Goal: Task Accomplishment & Management: Complete application form

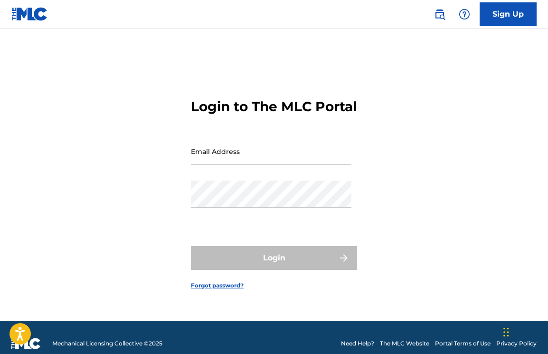
click at [283, 161] on input "Email Address" at bounding box center [271, 151] width 160 height 27
type input "[EMAIL_ADDRESS][DOMAIN_NAME]"
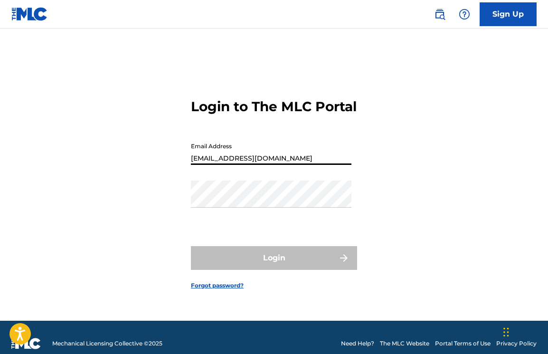
click at [274, 266] on button "Login" at bounding box center [274, 258] width 166 height 24
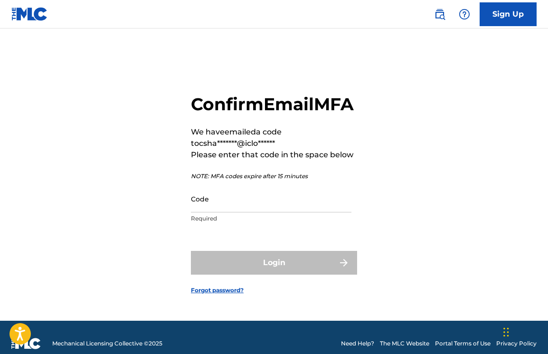
click at [211, 212] on input "Code" at bounding box center [271, 198] width 160 height 27
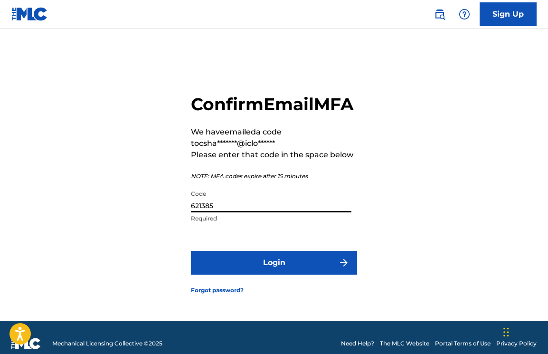
type input "621385"
click at [282, 269] on button "Login" at bounding box center [274, 263] width 166 height 24
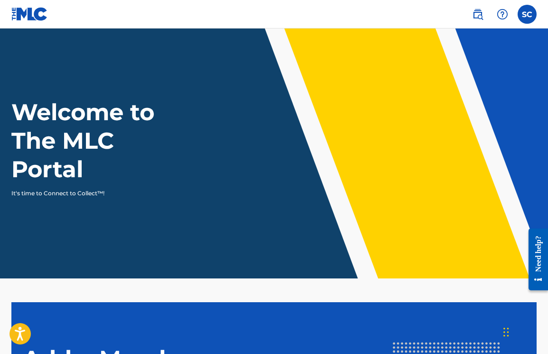
click at [16, 14] on img at bounding box center [29, 14] width 37 height 14
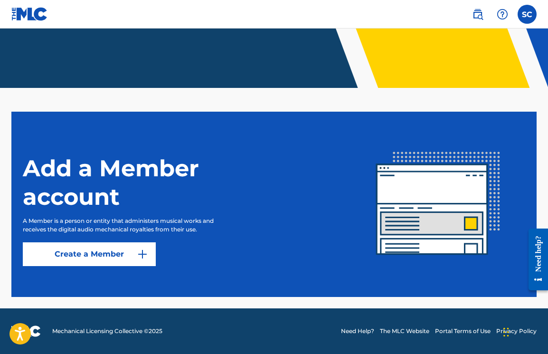
scroll to position [190, 0]
click at [108, 252] on link "Create a Member" at bounding box center [89, 254] width 133 height 24
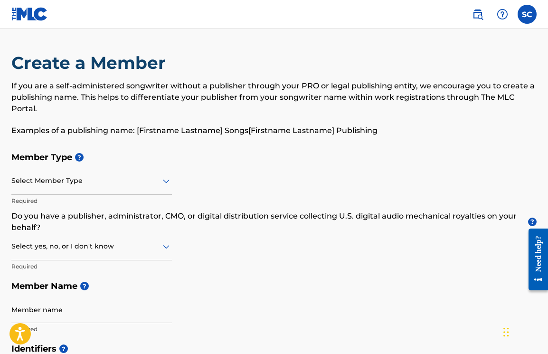
click at [529, 16] on label at bounding box center [527, 14] width 19 height 19
click at [527, 14] on input "SC [PERSON_NAME] [EMAIL_ADDRESS][DOMAIN_NAME] Notification Preferences Profile …" at bounding box center [527, 14] width 0 height 0
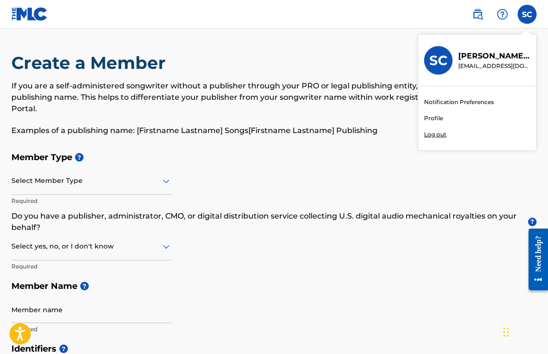
click at [436, 118] on link "Profile" at bounding box center [433, 118] width 19 height 9
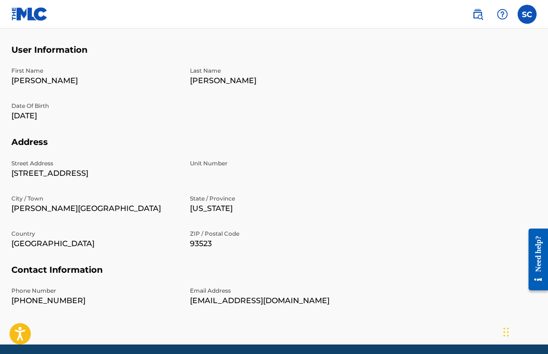
scroll to position [83, 0]
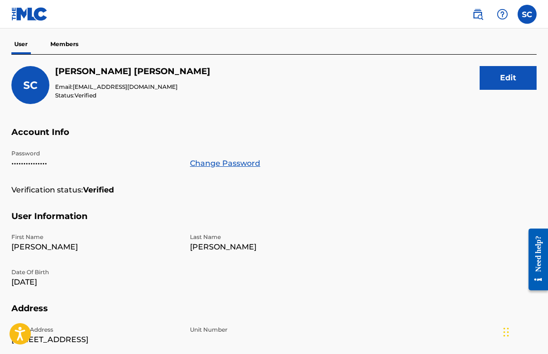
click at [66, 50] on p "Members" at bounding box center [64, 44] width 34 height 20
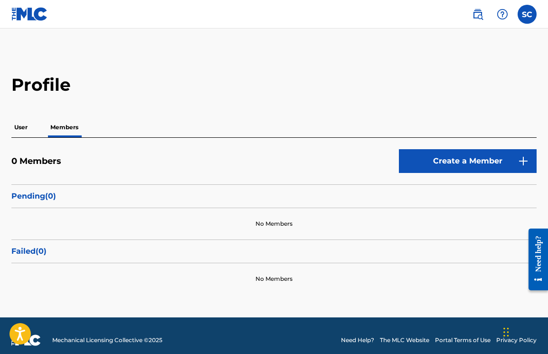
click at [476, 15] on img at bounding box center [477, 14] width 11 height 11
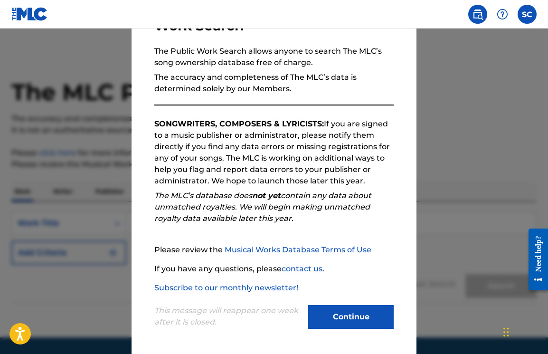
scroll to position [81, 0]
click at [336, 314] on button "Continue" at bounding box center [350, 317] width 85 height 24
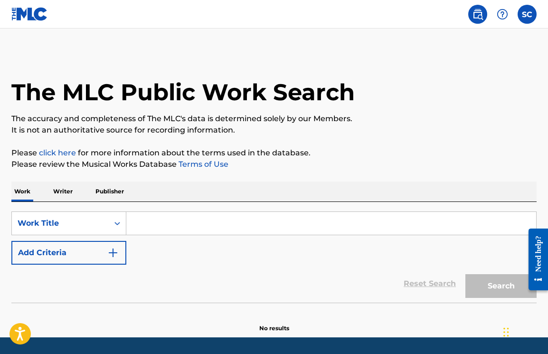
click at [69, 188] on p "Writer" at bounding box center [62, 191] width 25 height 20
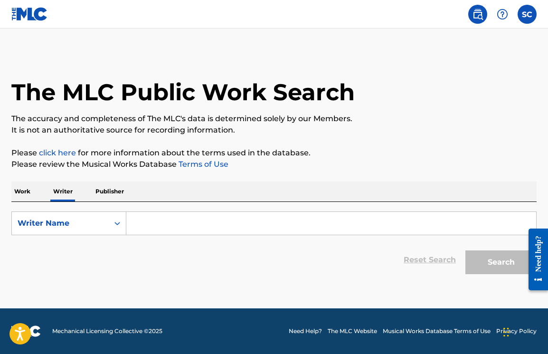
click at [26, 194] on p "Work" at bounding box center [22, 191] width 22 height 20
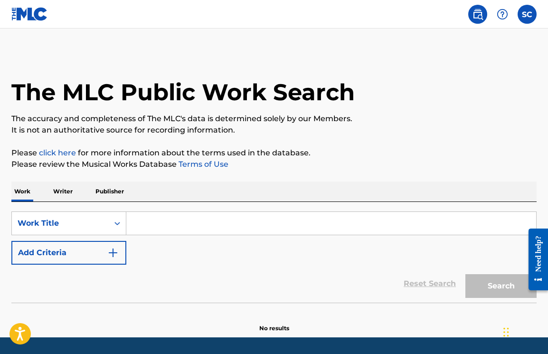
click at [92, 257] on button "Add Criteria" at bounding box center [68, 253] width 115 height 24
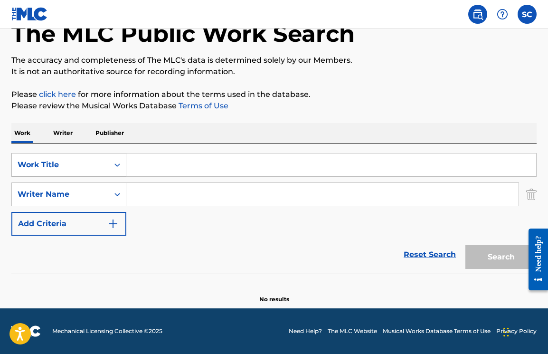
scroll to position [58, 0]
click at [106, 167] on div "Work Title" at bounding box center [60, 165] width 97 height 18
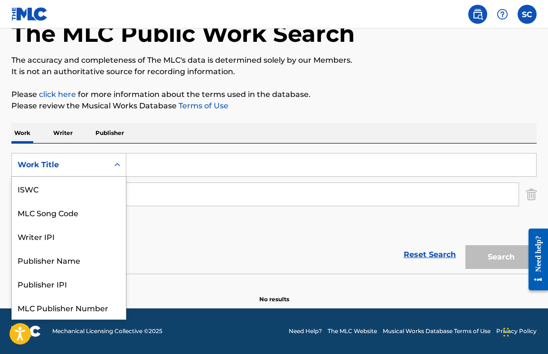
scroll to position [24, 0]
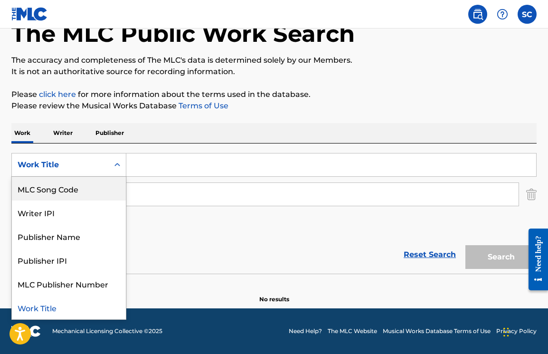
click at [172, 226] on div "SearchWithCriteriaa81b2ee7-291d-4ad2-8f94-3e375c236372 MLC Song Code, 2 of 7. 7…" at bounding box center [273, 194] width 525 height 83
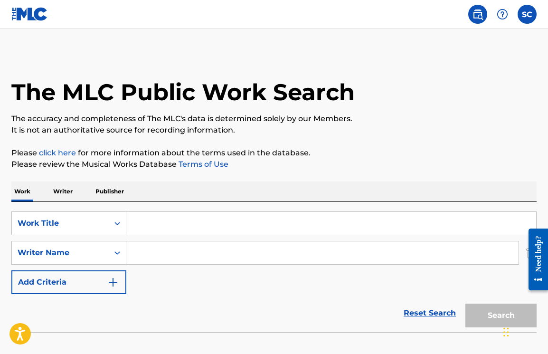
scroll to position [0, 0]
click at [188, 220] on input "Search Form" at bounding box center [331, 223] width 410 height 23
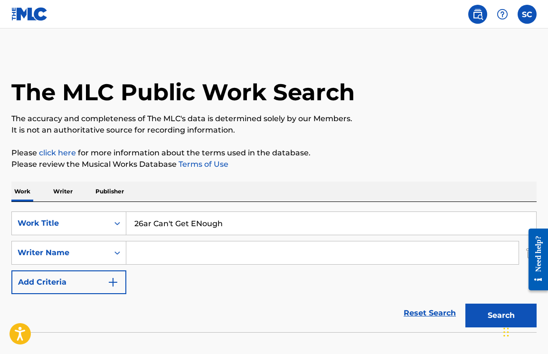
type input "26ar Can't Get ENough"
click at [501, 315] on button "Search" at bounding box center [500, 315] width 71 height 24
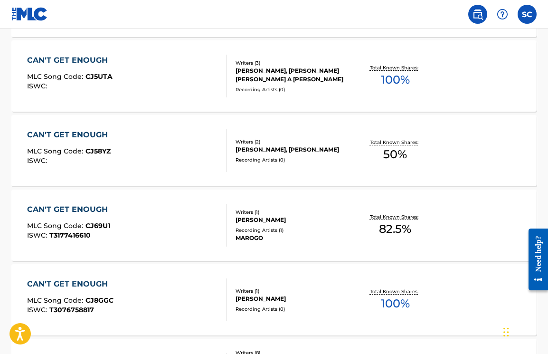
scroll to position [304, 0]
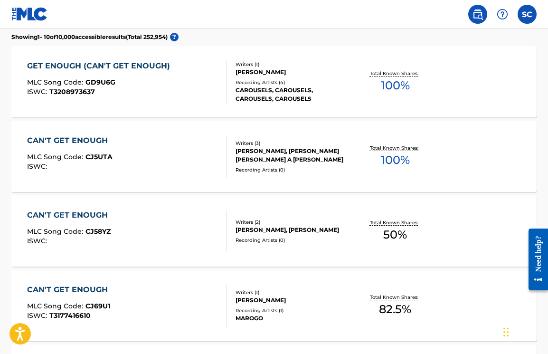
click at [157, 72] on div "GET ENOUGH (CAN'T GET ENOUGH) MLC Song Code : GD9U6G ISWC : T3208973637" at bounding box center [101, 81] width 148 height 43
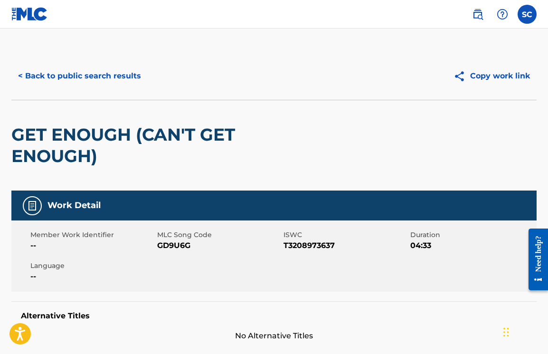
click at [68, 74] on button "< Back to public search results" at bounding box center [79, 76] width 136 height 24
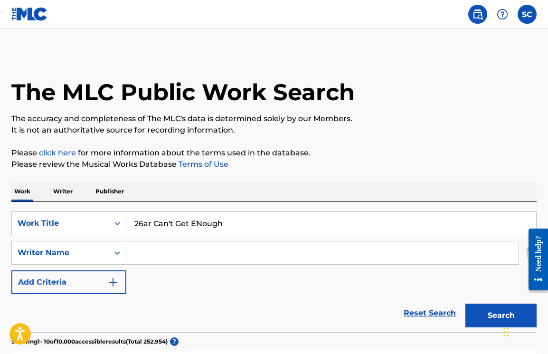
scroll to position [304, 0]
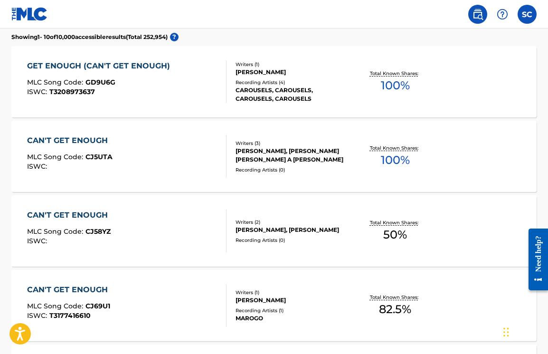
click at [475, 10] on img at bounding box center [477, 14] width 11 height 11
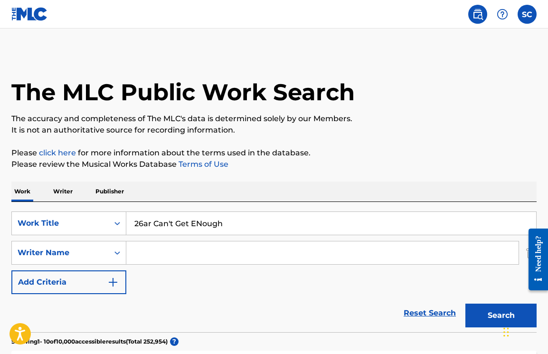
click at [535, 12] on label at bounding box center [527, 14] width 19 height 19
click at [527, 14] on input "SC [PERSON_NAME] [EMAIL_ADDRESS][DOMAIN_NAME] Notification Preferences Profile …" at bounding box center [527, 14] width 0 height 0
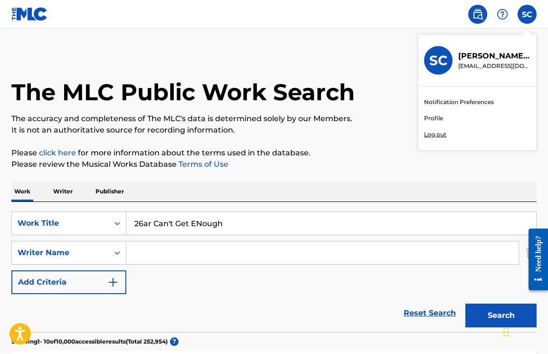
click at [504, 8] on div at bounding box center [502, 14] width 19 height 19
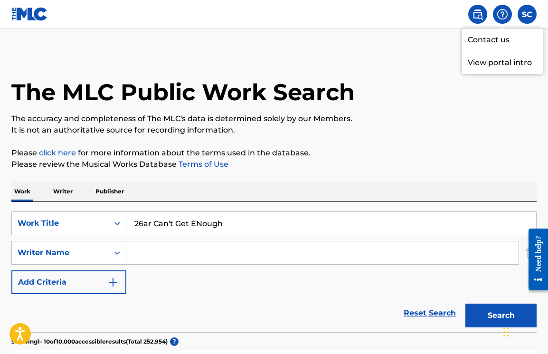
click at [47, 13] on img at bounding box center [29, 14] width 37 height 14
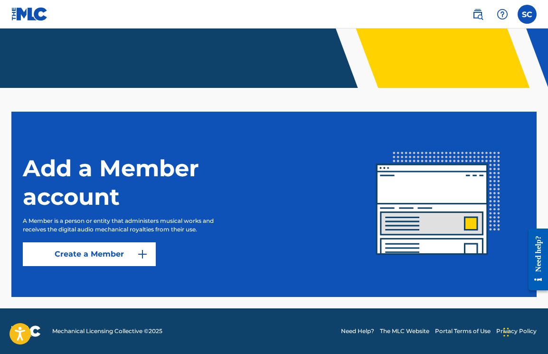
scroll to position [190, 0]
click at [84, 251] on link "Create a Member" at bounding box center [89, 254] width 133 height 24
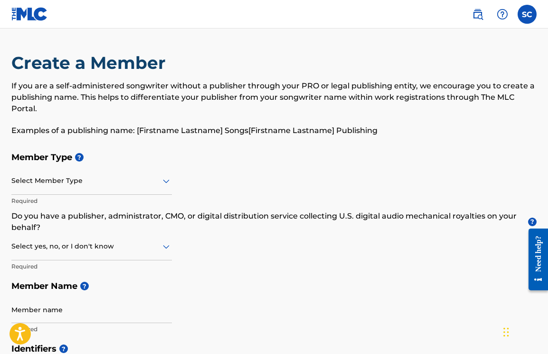
click at [82, 186] on div at bounding box center [91, 181] width 160 height 12
click at [188, 133] on p "Examples of a publishing name: [Firstname Lastname] Songs[Firstname Lastname] P…" at bounding box center [273, 130] width 525 height 11
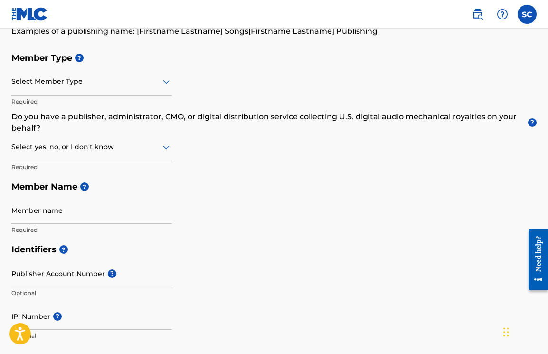
scroll to position [129, 0]
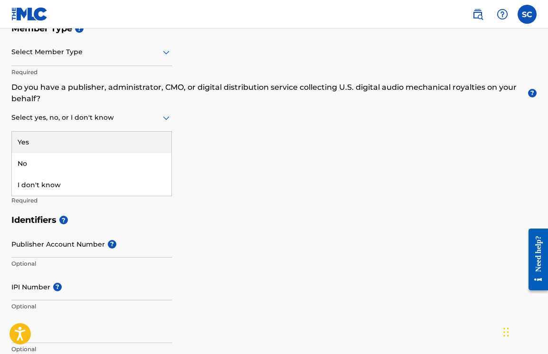
click at [104, 116] on div at bounding box center [91, 118] width 160 height 12
click at [75, 149] on div "Yes" at bounding box center [92, 142] width 160 height 21
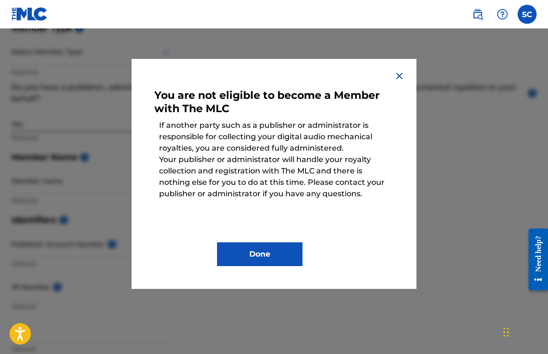
click at [268, 252] on button "Done" at bounding box center [259, 254] width 85 height 24
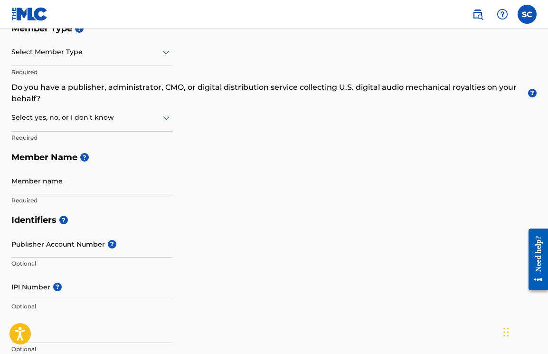
click at [55, 125] on div "Select yes, no, or I don't know" at bounding box center [91, 117] width 160 height 27
click at [45, 164] on div "No" at bounding box center [92, 163] width 160 height 21
click at [100, 67] on div "Select Member Type Required" at bounding box center [91, 60] width 160 height 43
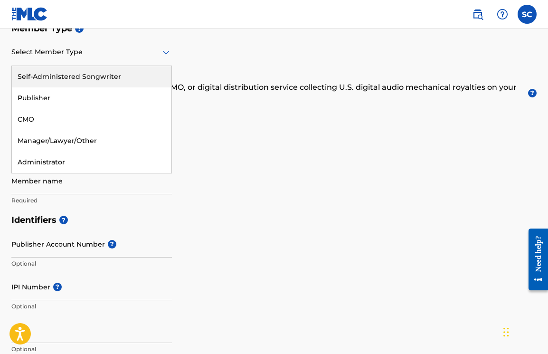
click at [93, 49] on div at bounding box center [91, 52] width 160 height 12
click at [79, 76] on div "Self-Administered Songwriter" at bounding box center [92, 76] width 160 height 21
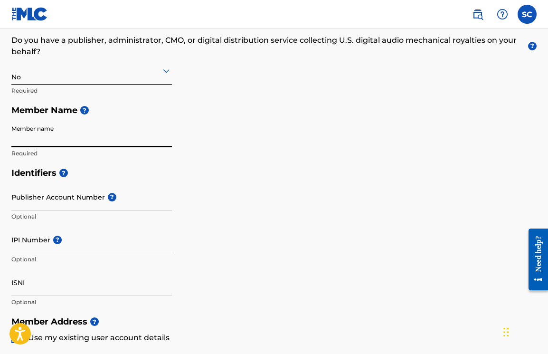
scroll to position [216, 0]
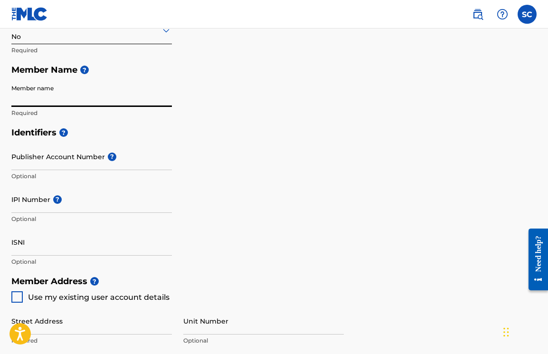
type input "D"
type input "ddeejaymanni"
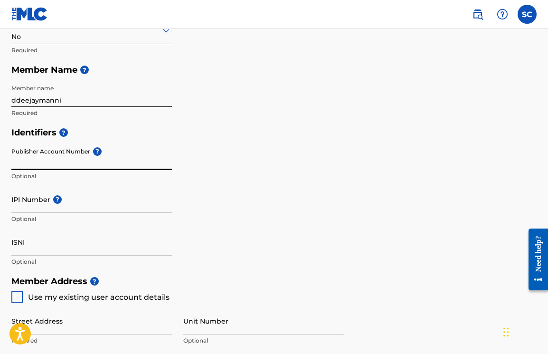
click at [86, 155] on input "Publisher Account Number ?" at bounding box center [91, 156] width 160 height 27
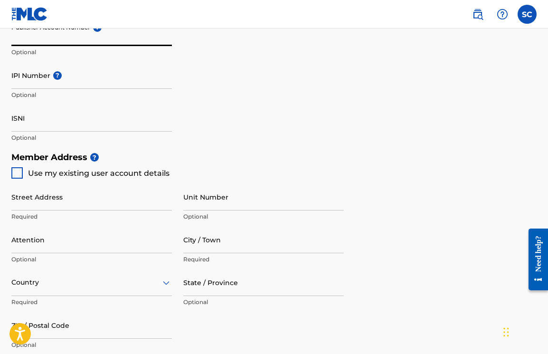
scroll to position [345, 0]
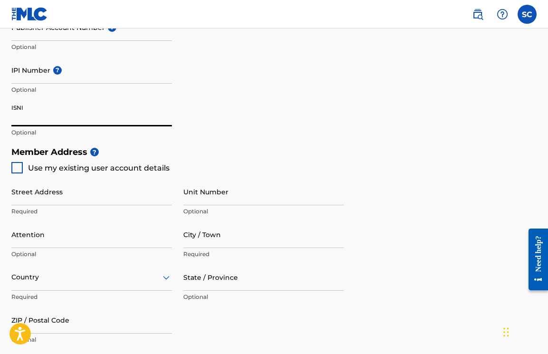
click at [23, 124] on input "ISNI" at bounding box center [91, 112] width 160 height 27
click at [36, 75] on input "IPI Number ?" at bounding box center [91, 70] width 160 height 27
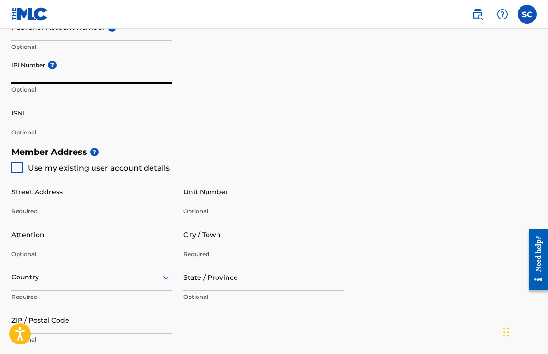
click at [57, 65] on input "IPI Number ?" at bounding box center [91, 70] width 160 height 27
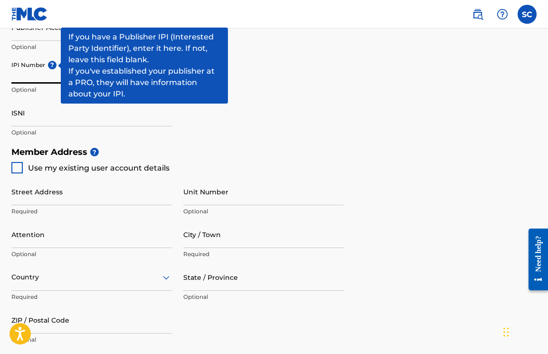
click at [51, 64] on div "IPI Number ? Optional" at bounding box center [91, 78] width 160 height 43
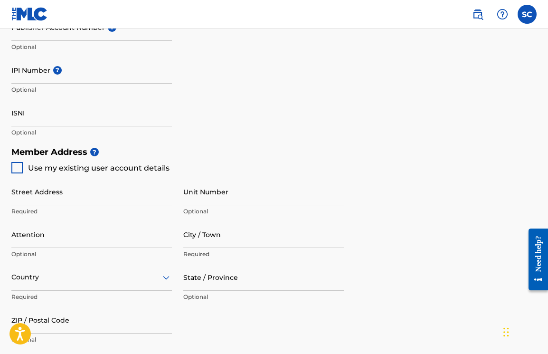
click at [51, 64] on div "IPI Number ? Optional" at bounding box center [91, 78] width 160 height 43
click at [51, 64] on span "?" at bounding box center [52, 65] width 9 height 9
click at [51, 64] on input "IPI Number ?" at bounding box center [91, 70] width 160 height 27
click at [374, 98] on div "Identifiers ? Publisher Account Number ? Optional IPI Number ? Optional ISNI Op…" at bounding box center [273, 67] width 525 height 149
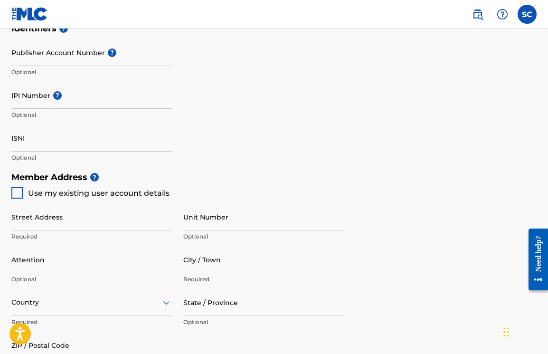
scroll to position [316, 0]
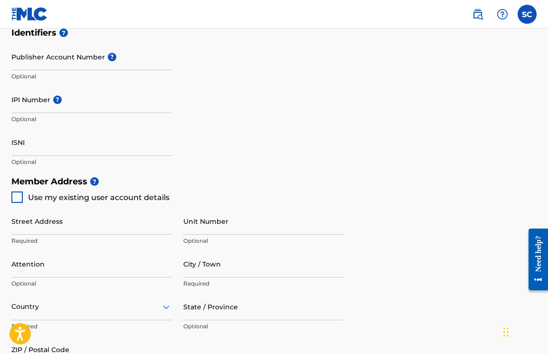
click at [83, 105] on input "IPI Number ?" at bounding box center [91, 99] width 160 height 27
paste input "01293198129"
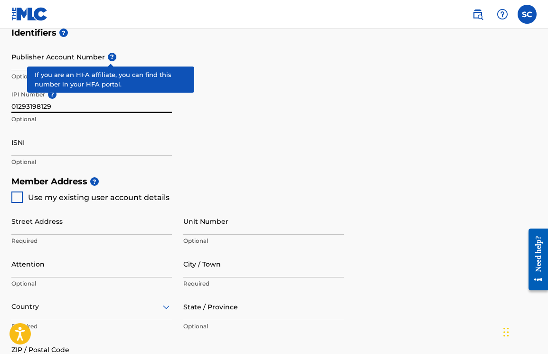
type input "01293198129"
click at [109, 55] on span "?" at bounding box center [112, 57] width 9 height 9
click at [109, 55] on input "Publisher Account Number ?" at bounding box center [91, 56] width 160 height 27
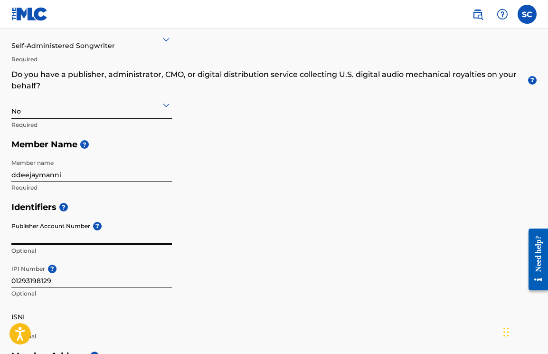
scroll to position [137, 0]
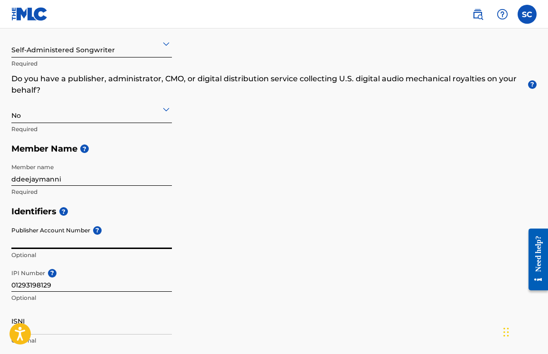
click at [53, 113] on div at bounding box center [91, 109] width 160 height 12
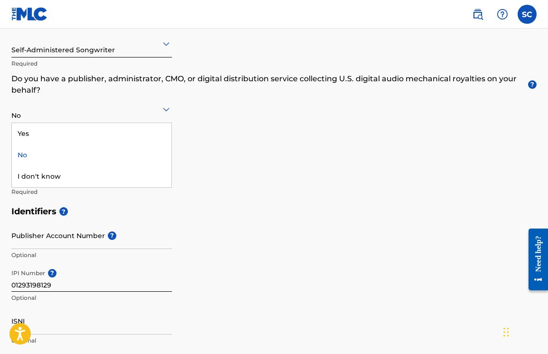
click at [57, 102] on div "No" at bounding box center [91, 108] width 160 height 23
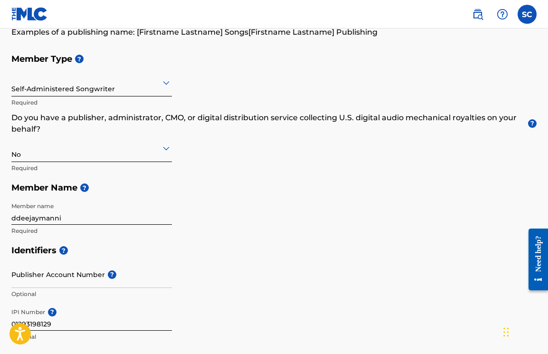
scroll to position [66, 0]
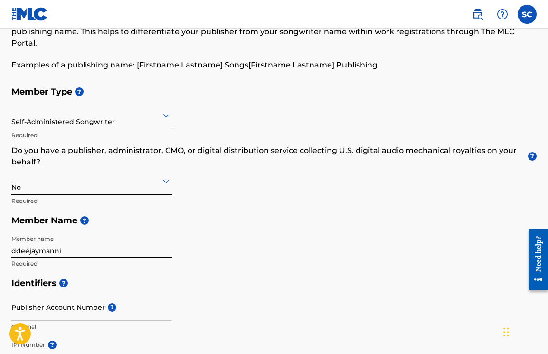
click at [95, 117] on div at bounding box center [91, 115] width 160 height 12
click at [239, 231] on div "Member Type ? Self-Administered Songwriter Required Do you have a publisher, ad…" at bounding box center [273, 177] width 525 height 191
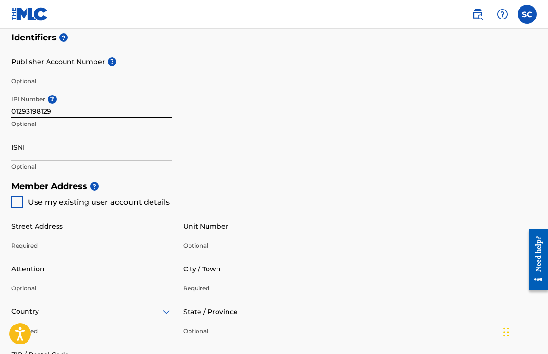
scroll to position [358, 0]
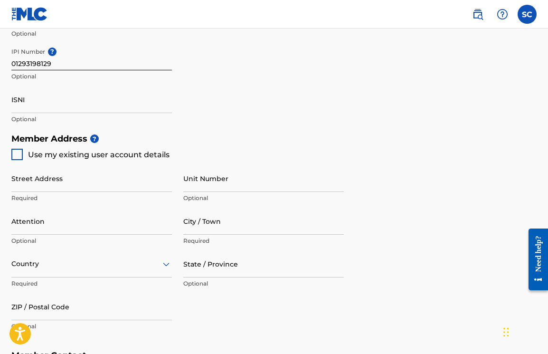
click at [18, 155] on div at bounding box center [16, 154] width 11 height 11
type input "[STREET_ADDRESS]"
type input "[PERSON_NAME][GEOGRAPHIC_DATA]"
type input "93523"
type input "917"
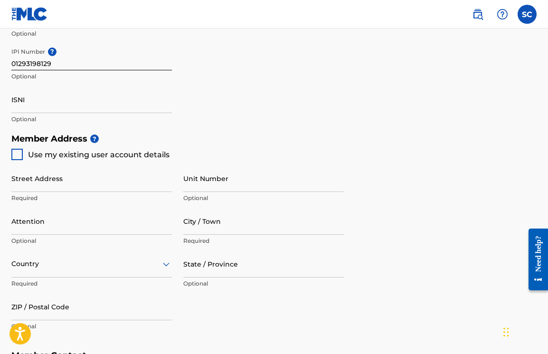
type input "9606096"
type input "[EMAIL_ADDRESS][DOMAIN_NAME]"
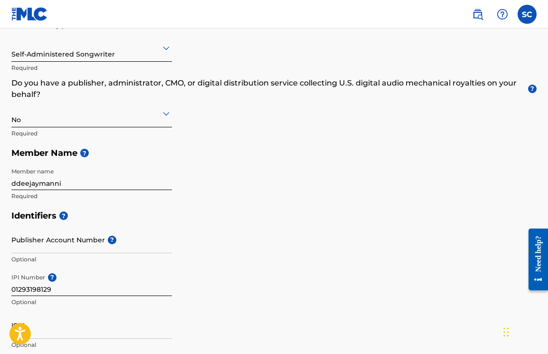
scroll to position [208, 0]
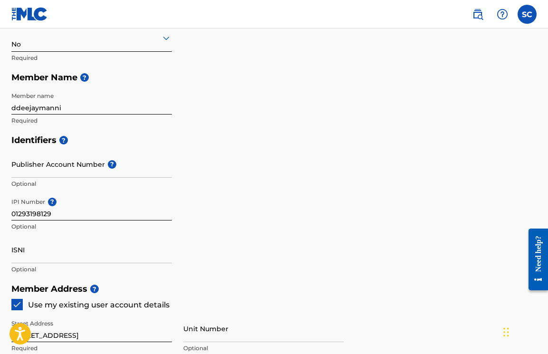
click at [61, 168] on input "Publisher Account Number ?" at bounding box center [91, 164] width 160 height 27
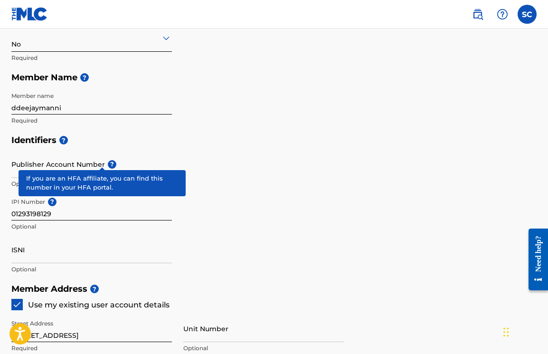
click at [97, 157] on div "Publisher Account Number ? Optional" at bounding box center [91, 172] width 160 height 43
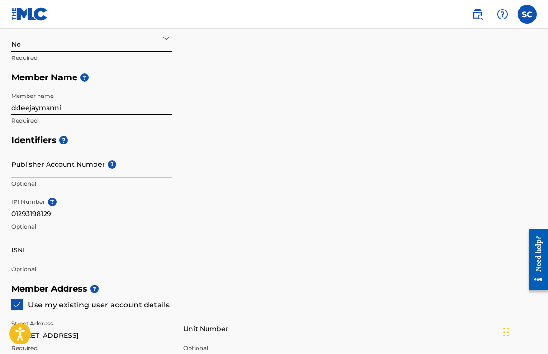
click at [84, 176] on input "Publisher Account Number ?" at bounding box center [91, 164] width 160 height 27
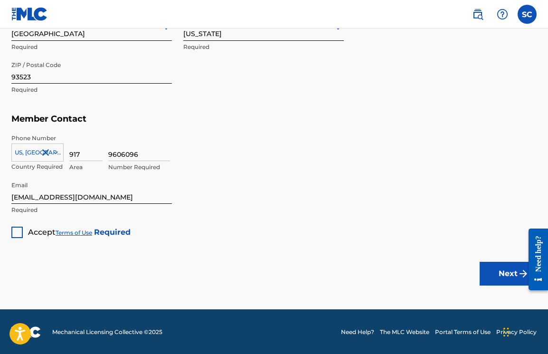
scroll to position [594, 0]
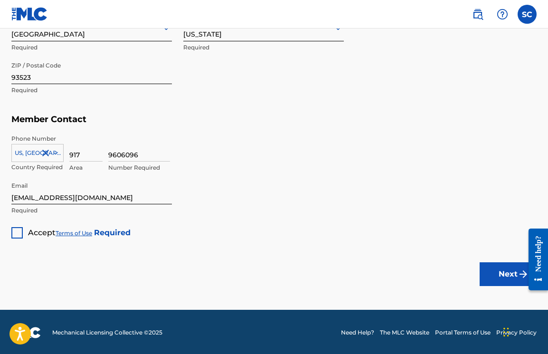
click at [22, 227] on div at bounding box center [16, 232] width 11 height 11
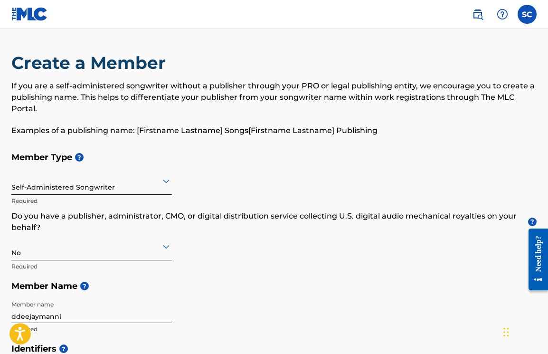
scroll to position [0, 0]
click at [480, 9] on img at bounding box center [477, 14] width 11 height 11
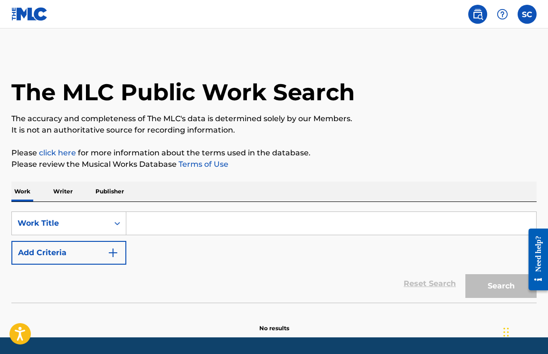
click at [68, 191] on p "Writer" at bounding box center [62, 191] width 25 height 20
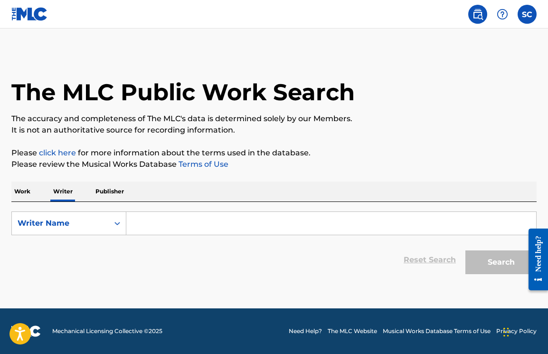
click at [94, 189] on p "Publisher" at bounding box center [110, 191] width 34 height 20
click at [57, 194] on p "Writer" at bounding box center [62, 191] width 25 height 20
click at [104, 223] on div "Writer Name" at bounding box center [60, 223] width 97 height 18
click at [114, 222] on icon "Search Form" at bounding box center [117, 222] width 9 height 9
click at [87, 223] on div "Writer Name" at bounding box center [60, 222] width 85 height 11
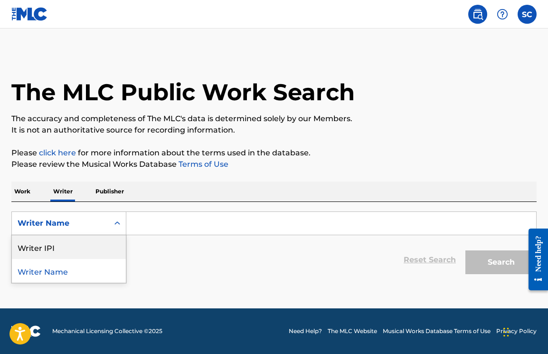
click at [80, 246] on div "Writer IPI" at bounding box center [69, 247] width 114 height 24
click at [143, 225] on input "Search Form" at bounding box center [331, 223] width 410 height 23
paste input "551203810"
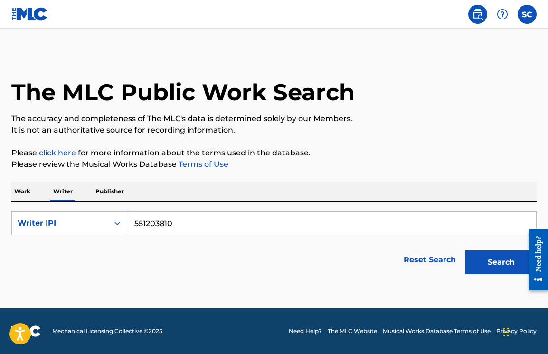
click at [490, 263] on button "Search" at bounding box center [500, 262] width 71 height 24
drag, startPoint x: 206, startPoint y: 226, endPoint x: 124, endPoint y: 222, distance: 82.2
click at [124, 222] on div "SearchWithCriteria3914a727-5de5-4a0c-8e24-25f73554c51f Writer IPI 551203810" at bounding box center [273, 223] width 525 height 24
paste input "01293198129"
type input "01293198129"
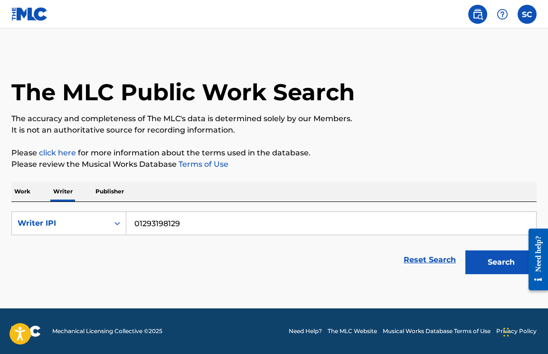
click at [501, 262] on button "Search" at bounding box center [500, 262] width 71 height 24
click at [122, 188] on p "Publisher" at bounding box center [110, 191] width 34 height 20
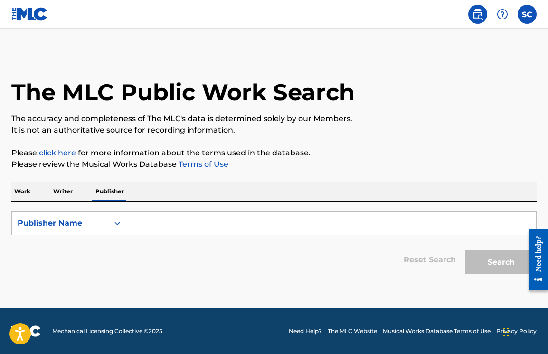
click at [184, 222] on input "Search Form" at bounding box center [331, 223] width 410 height 23
paste input "01293198129"
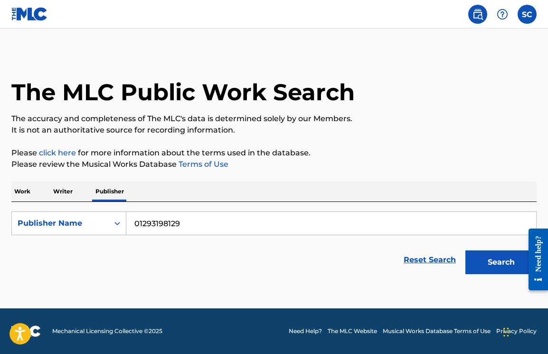
click at [486, 257] on button "Search" at bounding box center [500, 262] width 71 height 24
click at [151, 223] on input "01293198129" at bounding box center [331, 223] width 410 height 23
type input "01293198129"
click at [501, 262] on button "Search" at bounding box center [500, 262] width 71 height 24
click at [83, 221] on div "Publisher Name" at bounding box center [60, 222] width 85 height 11
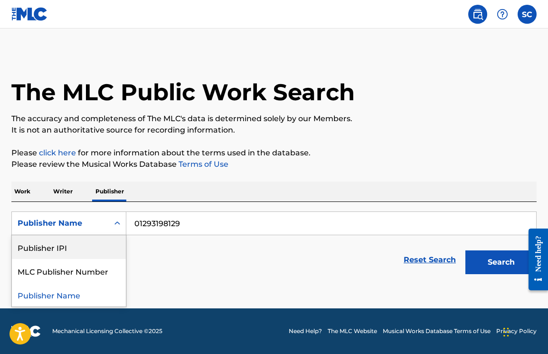
click at [77, 254] on div "Publisher IPI" at bounding box center [69, 247] width 114 height 24
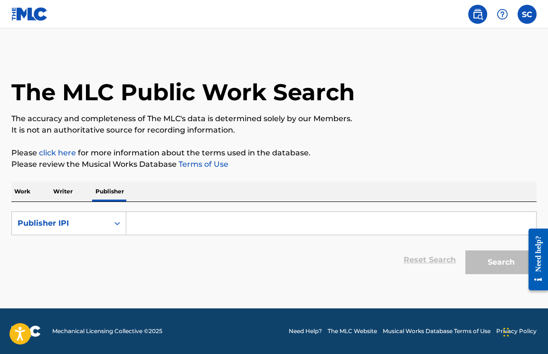
click at [167, 228] on input "Search Form" at bounding box center [331, 223] width 410 height 23
paste input "01293198129"
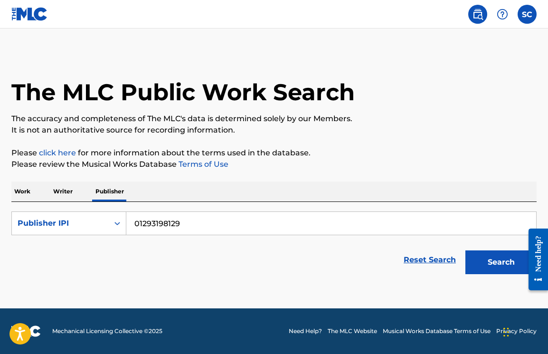
type input "01293198129"
click at [501, 262] on button "Search" at bounding box center [500, 262] width 71 height 24
click at [498, 5] on div at bounding box center [502, 14] width 19 height 19
click at [303, 96] on h1 "The MLC Public Work Search" at bounding box center [182, 92] width 343 height 28
click at [518, 22] on div "SC SC [PERSON_NAME] [EMAIL_ADDRESS][DOMAIN_NAME] Notification Preferences Profi…" at bounding box center [499, 14] width 74 height 19
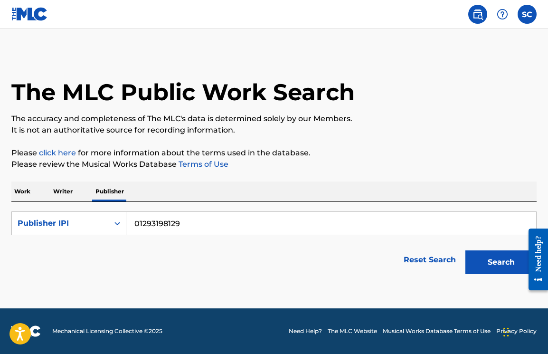
click at [523, 18] on label at bounding box center [527, 14] width 19 height 19
click at [527, 14] on input "SC [PERSON_NAME] [EMAIL_ADDRESS][DOMAIN_NAME] Notification Preferences Profile …" at bounding box center [527, 14] width 0 height 0
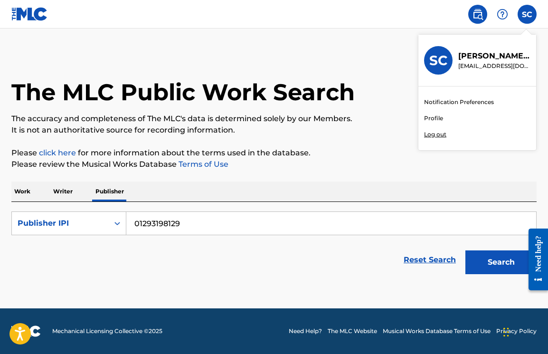
click at [444, 73] on div "SC" at bounding box center [438, 60] width 28 height 28
click at [527, 14] on input "SC [PERSON_NAME] [EMAIL_ADDRESS][DOMAIN_NAME] Notification Preferences Profile …" at bounding box center [527, 14] width 0 height 0
click at [437, 117] on link "Profile" at bounding box center [433, 118] width 19 height 9
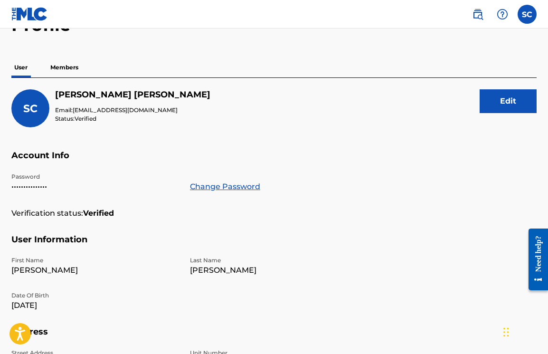
scroll to position [15, 0]
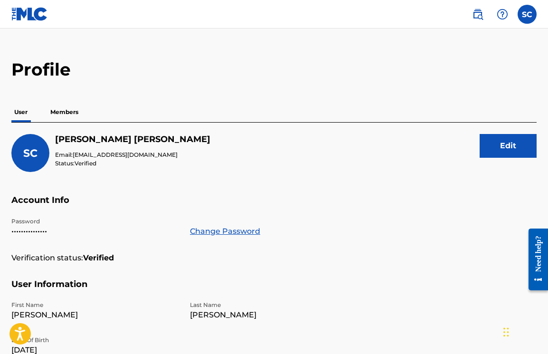
click at [65, 106] on p "Members" at bounding box center [64, 112] width 34 height 20
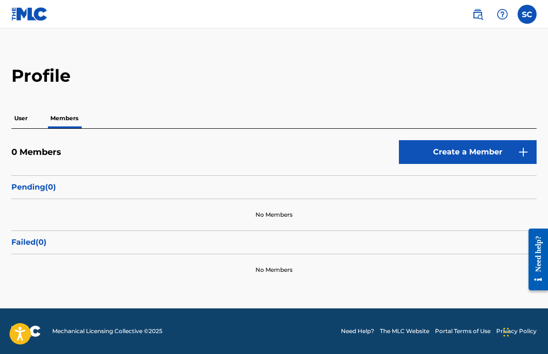
scroll to position [9, 0]
click at [436, 145] on link "Create a Member" at bounding box center [468, 152] width 138 height 24
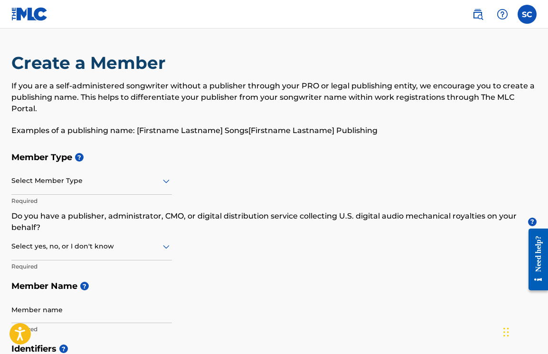
click at [109, 179] on div at bounding box center [91, 181] width 160 height 12
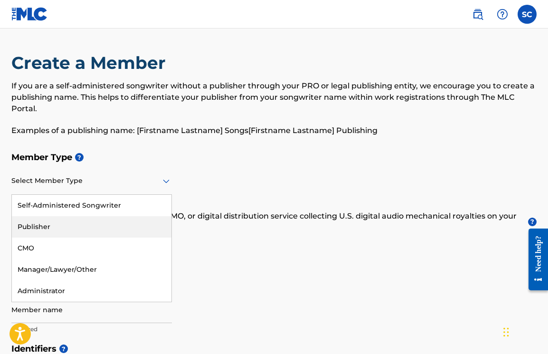
click at [60, 205] on div "Self-Administered Songwriter" at bounding box center [92, 205] width 160 height 21
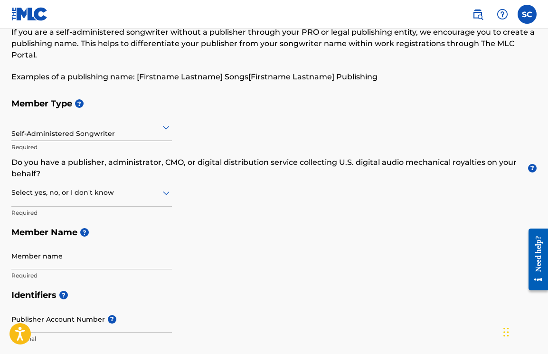
scroll to position [80, 0]
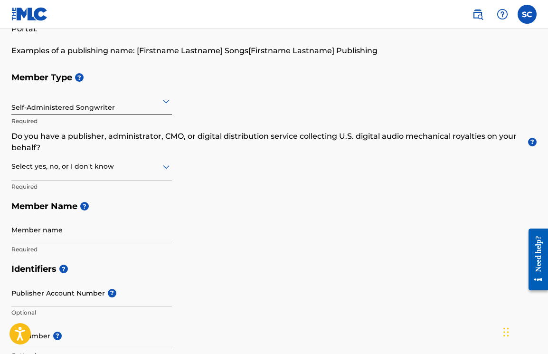
click at [60, 164] on div at bounding box center [91, 166] width 160 height 12
click at [42, 212] on div "No" at bounding box center [92, 212] width 160 height 21
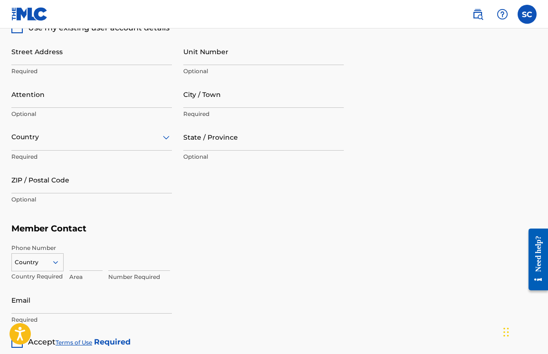
scroll to position [452, 0]
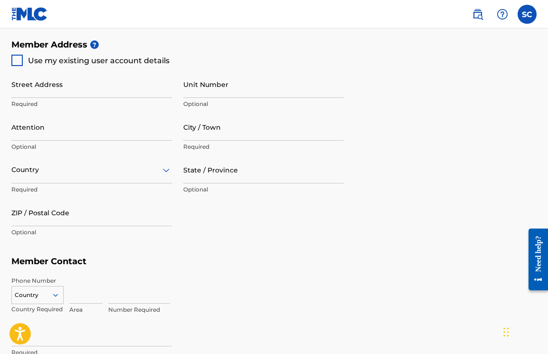
type input "ddeejaymanni"
click at [17, 66] on div "Street Address Required Unit Number Optional Attention Optional City / Town Req…" at bounding box center [177, 156] width 332 height 180
click at [17, 57] on div at bounding box center [16, 60] width 11 height 11
type input "[STREET_ADDRESS]"
type input "[PERSON_NAME][GEOGRAPHIC_DATA]"
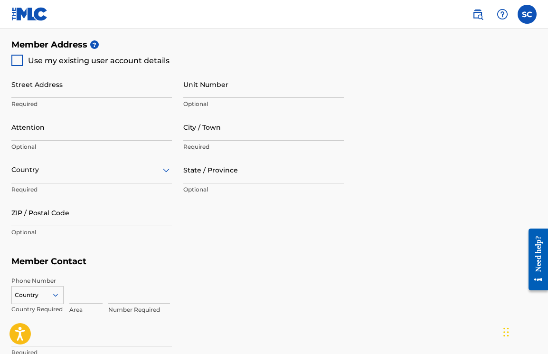
type input "93523"
type input "917"
type input "9606096"
type input "[EMAIL_ADDRESS][DOMAIN_NAME]"
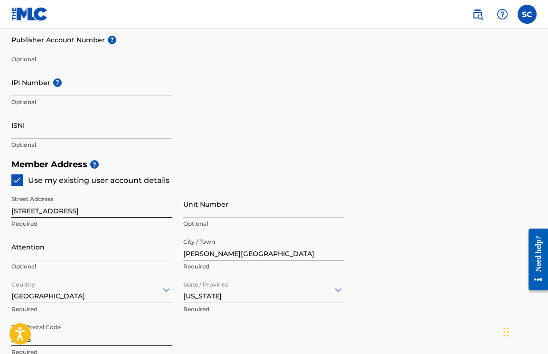
scroll to position [308, 0]
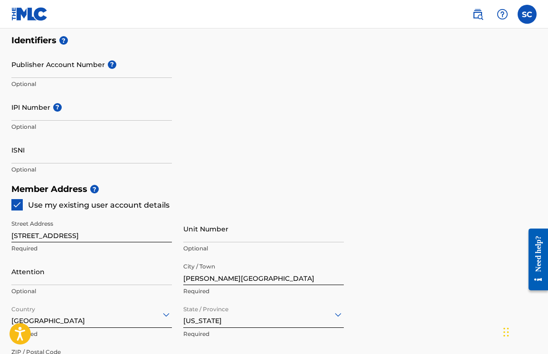
click at [50, 113] on input "IPI Number ?" at bounding box center [91, 107] width 160 height 27
paste input "01293198129"
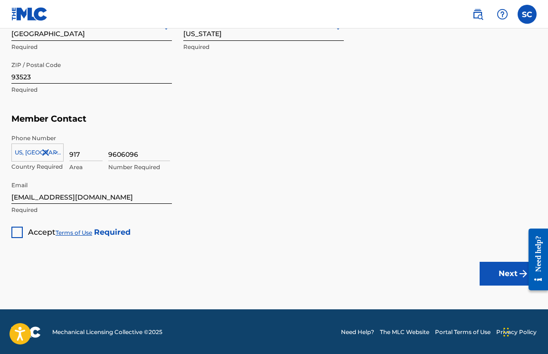
scroll to position [594, 0]
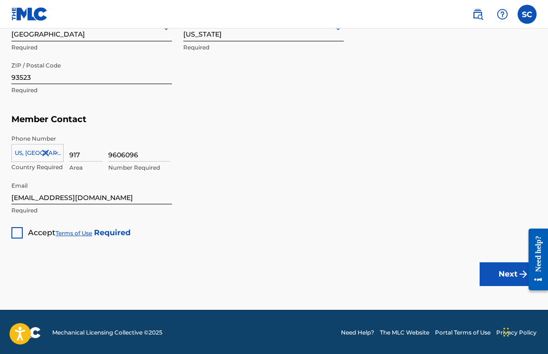
type input "01293198129"
click at [18, 233] on div at bounding box center [16, 232] width 11 height 11
click at [503, 268] on button "Next" at bounding box center [508, 274] width 57 height 24
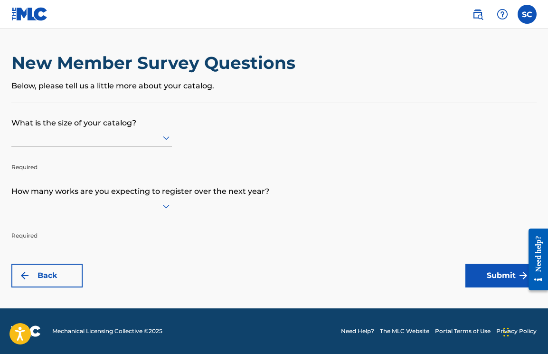
click at [104, 143] on div at bounding box center [91, 138] width 160 height 12
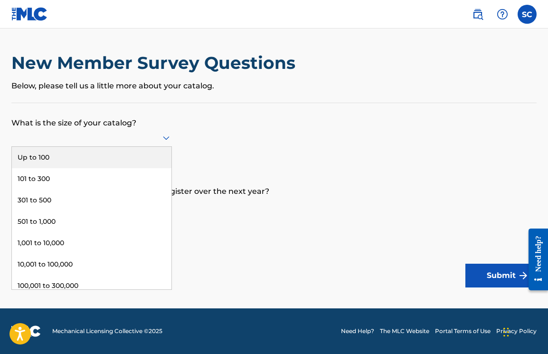
click at [65, 168] on div "Up to 100" at bounding box center [92, 157] width 160 height 21
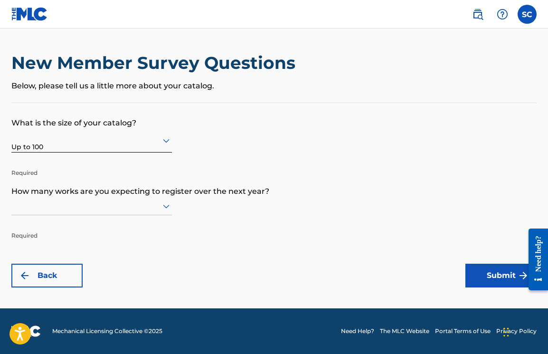
scroll to position [0, 0]
click at [75, 212] on div at bounding box center [91, 206] width 160 height 12
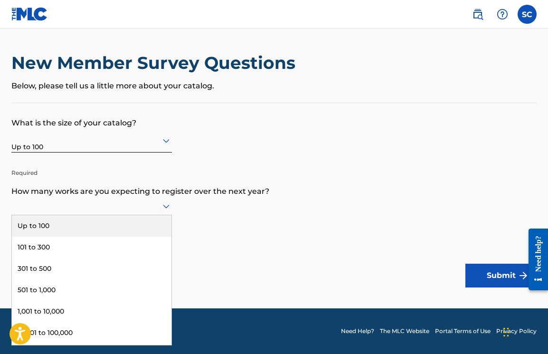
click at [83, 236] on div "Up to 100" at bounding box center [92, 225] width 160 height 21
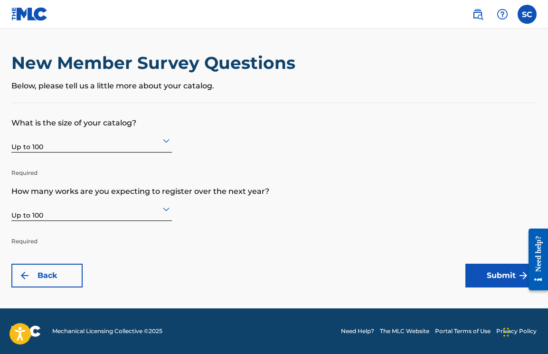
click at [492, 270] on button "Submit" at bounding box center [500, 276] width 71 height 24
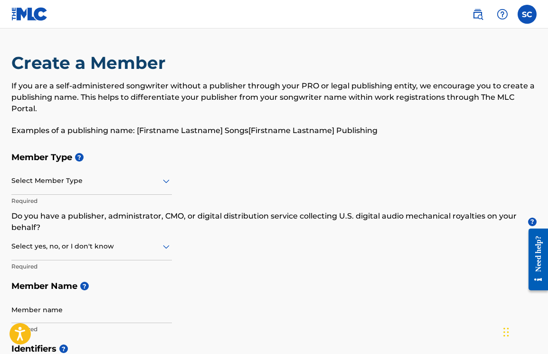
click at [128, 176] on div at bounding box center [91, 181] width 160 height 12
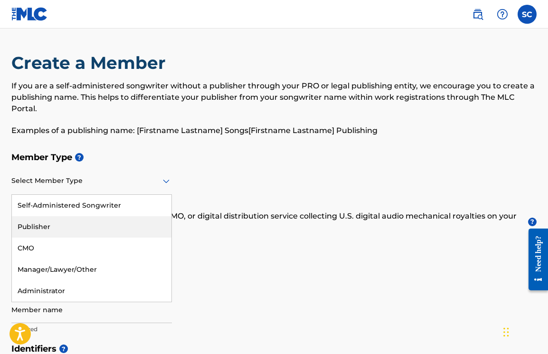
click at [56, 229] on div "Publisher" at bounding box center [92, 226] width 160 height 21
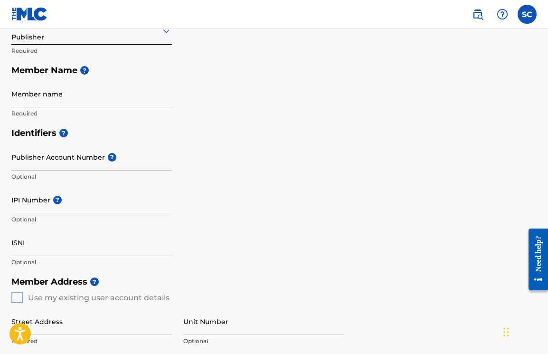
scroll to position [171, 0]
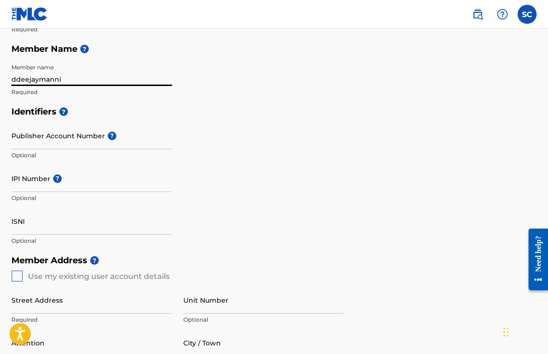
type input "ddeejaymanni"
click at [49, 183] on input "IPI Number ?" at bounding box center [91, 178] width 160 height 27
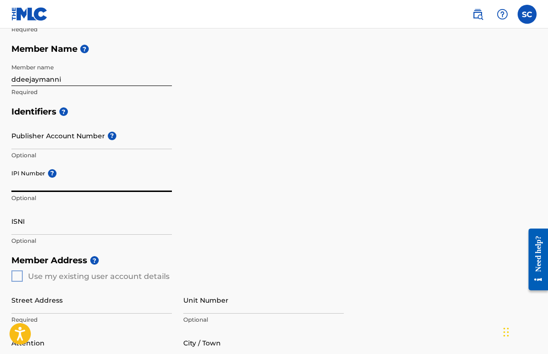
paste input "01293198129"
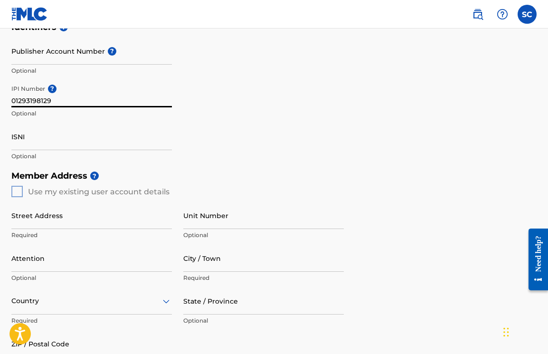
scroll to position [261, 0]
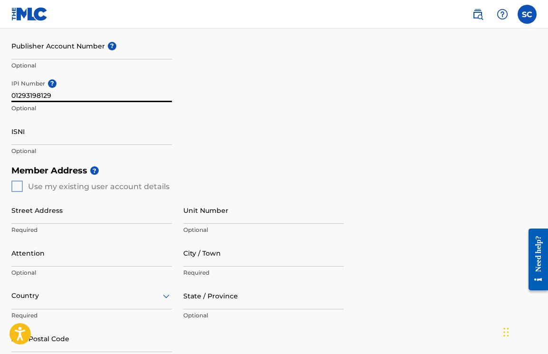
type input "01293198129"
click at [16, 189] on div "Member Address ? Use my existing user account details Street Address Required U…" at bounding box center [273, 268] width 525 height 217
click at [18, 183] on div "Member Address ? Use my existing user account details Street Address Required U…" at bounding box center [273, 268] width 525 height 217
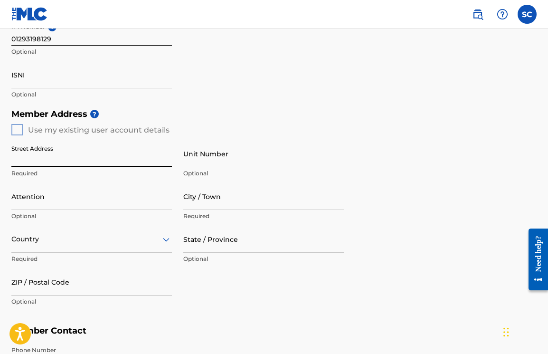
click at [21, 129] on div "Member Address ? Use my existing user account details Street Address Required U…" at bounding box center [273, 212] width 525 height 217
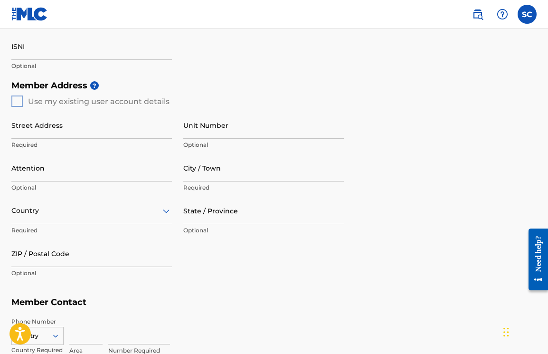
scroll to position [395, 0]
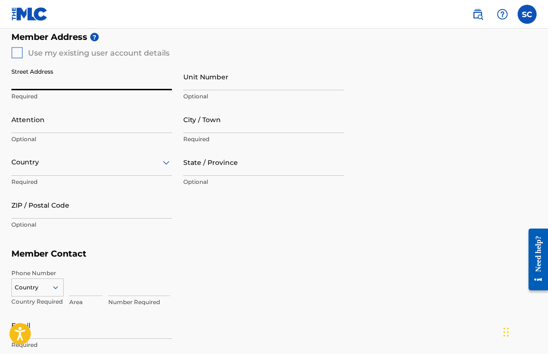
click at [35, 75] on input "Street Address" at bounding box center [91, 76] width 160 height 27
type input "[STREET_ADDRESS]"
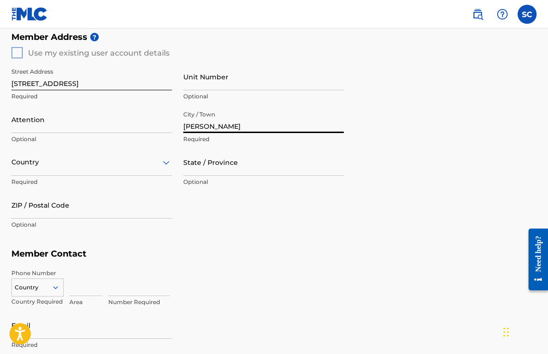
type input "[PERSON_NAME]"
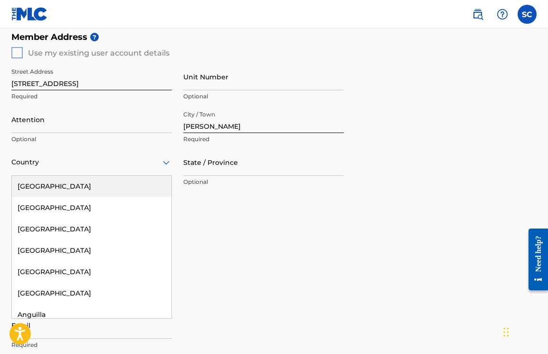
click at [106, 161] on div at bounding box center [91, 162] width 160 height 12
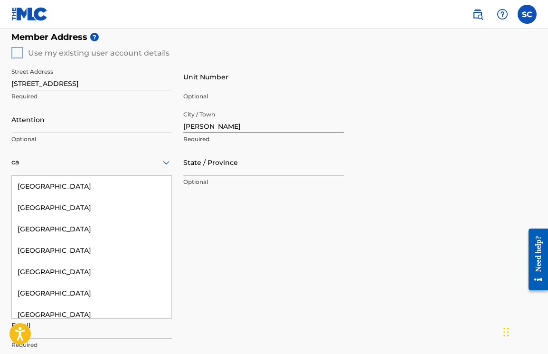
type input "c"
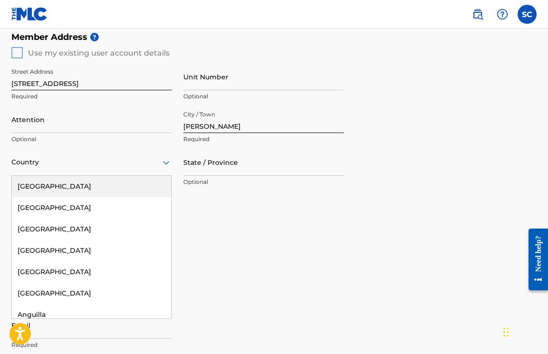
click at [45, 195] on div "[GEOGRAPHIC_DATA]" at bounding box center [92, 186] width 160 height 21
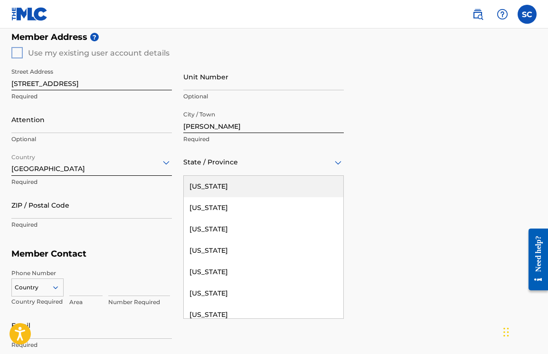
click at [204, 167] on div at bounding box center [263, 162] width 160 height 12
type input "ca"
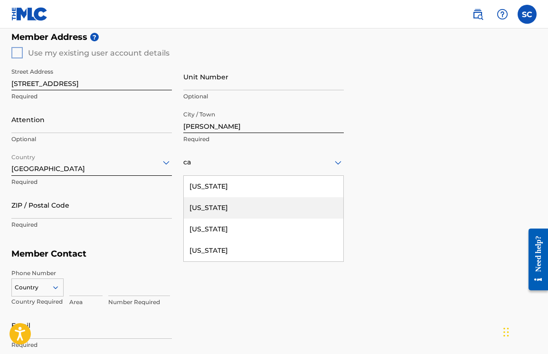
click at [217, 202] on div "[US_STATE]" at bounding box center [264, 207] width 160 height 21
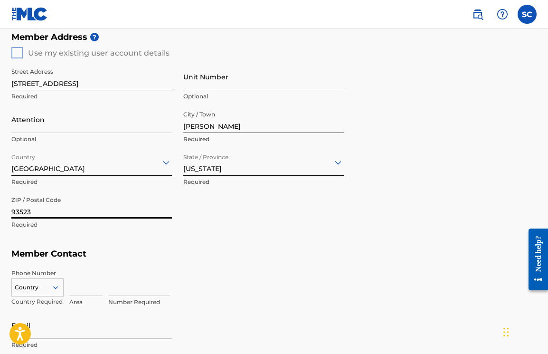
type input "93523"
click at [151, 236] on div "Street Address [STREET_ADDRESS] Required Unit Number Optional Attention Optiona…" at bounding box center [177, 148] width 332 height 180
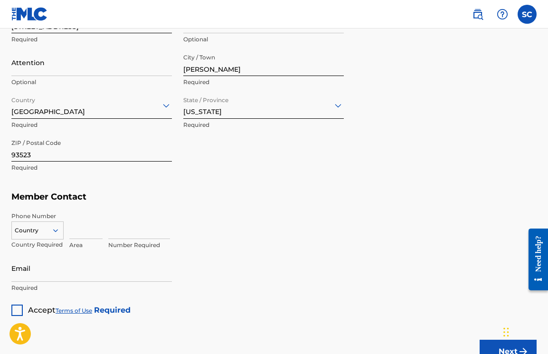
scroll to position [513, 0]
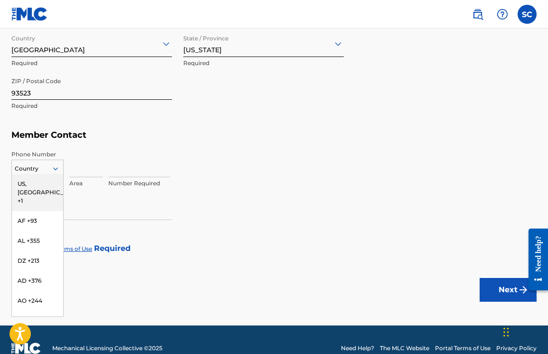
click at [38, 169] on div at bounding box center [37, 168] width 51 height 10
click at [38, 184] on div "US, [GEOGRAPHIC_DATA] +1" at bounding box center [37, 192] width 51 height 37
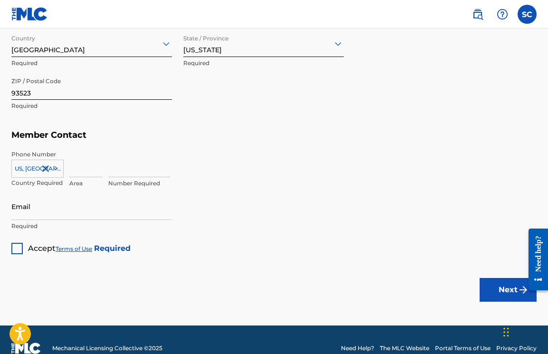
click at [71, 173] on input at bounding box center [85, 163] width 33 height 27
type input "917"
type input "9606096"
type input "[EMAIL_ADDRESS][DOMAIN_NAME]"
click at [492, 283] on button "Next" at bounding box center [508, 290] width 57 height 24
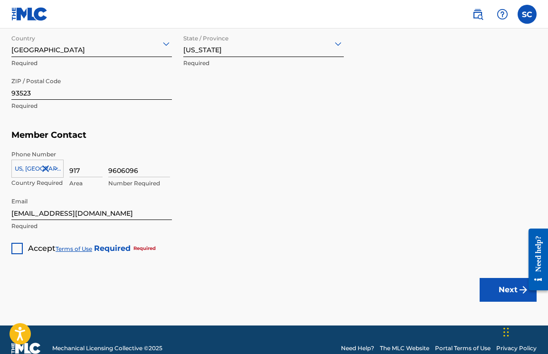
click at [21, 246] on div at bounding box center [16, 248] width 11 height 11
click at [485, 287] on button "Next" at bounding box center [508, 290] width 57 height 24
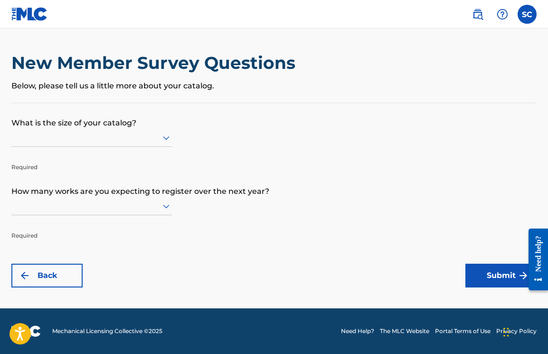
click at [101, 143] on div at bounding box center [91, 138] width 160 height 12
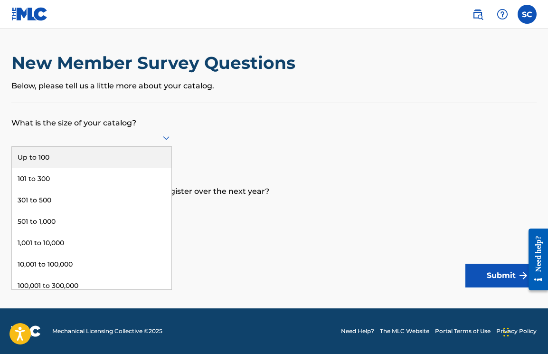
click at [74, 168] on div "Up to 100" at bounding box center [92, 157] width 160 height 21
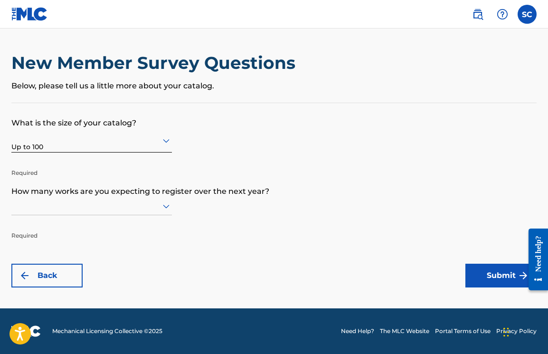
scroll to position [0, 0]
click at [95, 207] on div at bounding box center [91, 206] width 160 height 12
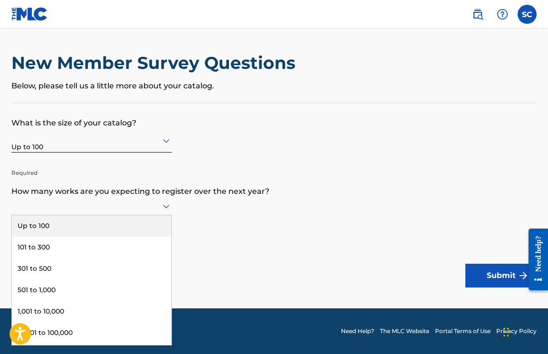
click at [84, 232] on div "Up to 100" at bounding box center [92, 225] width 160 height 21
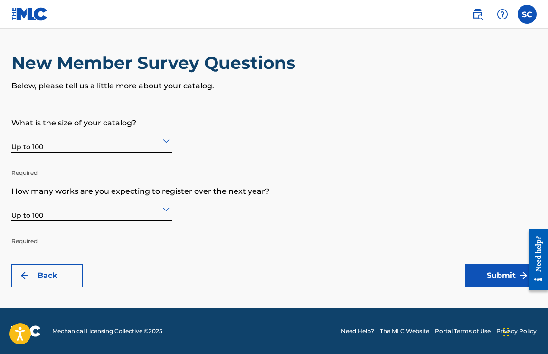
scroll to position [0, 0]
click at [492, 273] on button "Submit" at bounding box center [500, 276] width 71 height 24
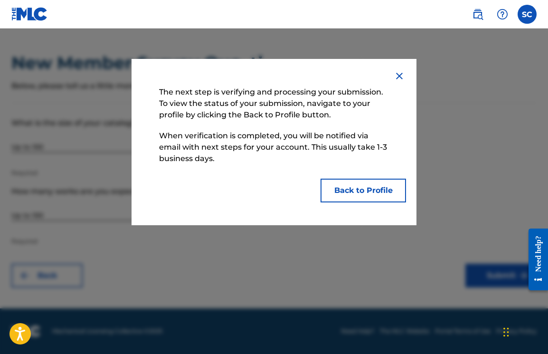
click at [372, 191] on button "Back to Profile" at bounding box center [362, 191] width 85 height 24
